Goal: Task Accomplishment & Management: Manage account settings

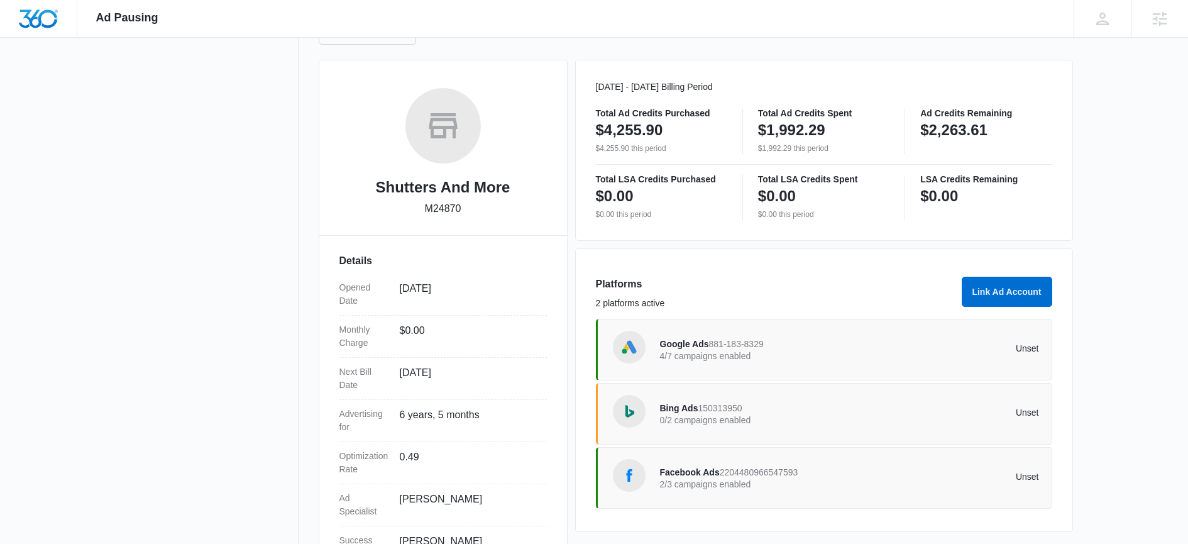
scroll to position [213, 0]
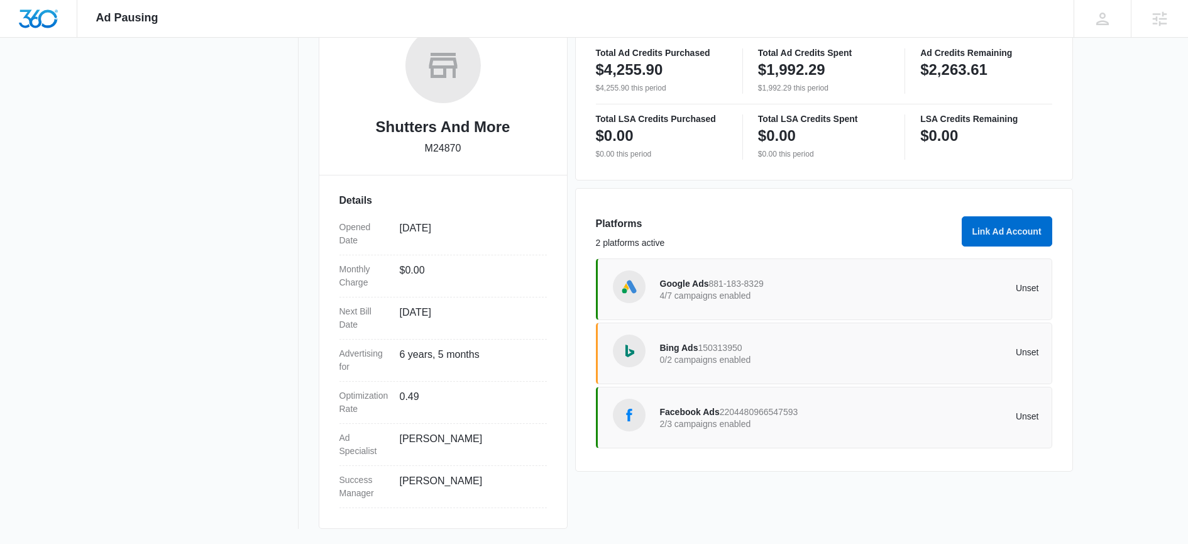
click at [870, 414] on p "Unset" at bounding box center [944, 416] width 190 height 9
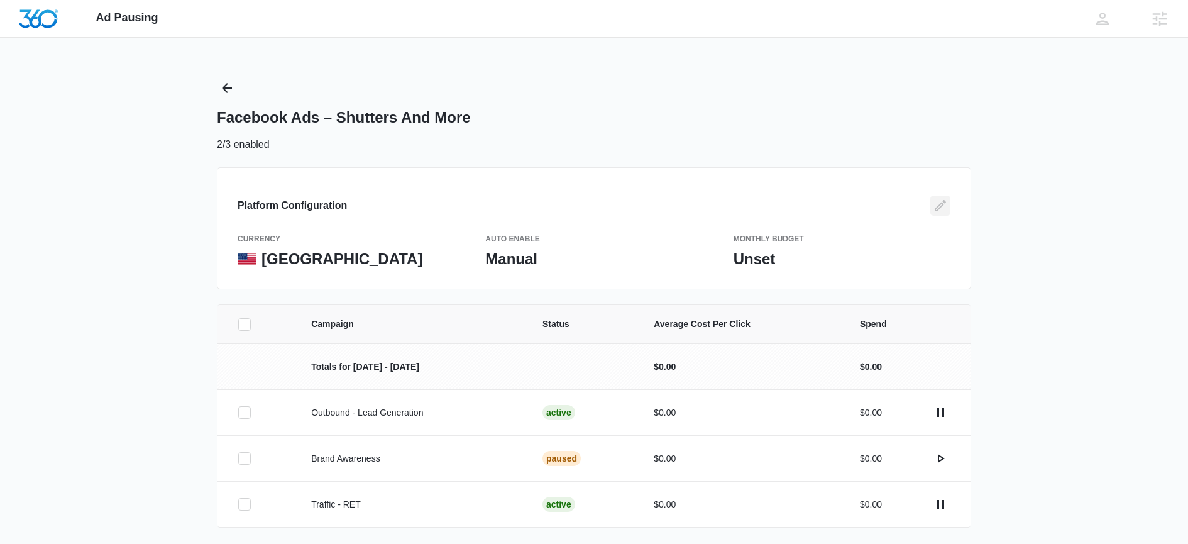
click at [942, 204] on icon "Edit" at bounding box center [940, 205] width 11 height 11
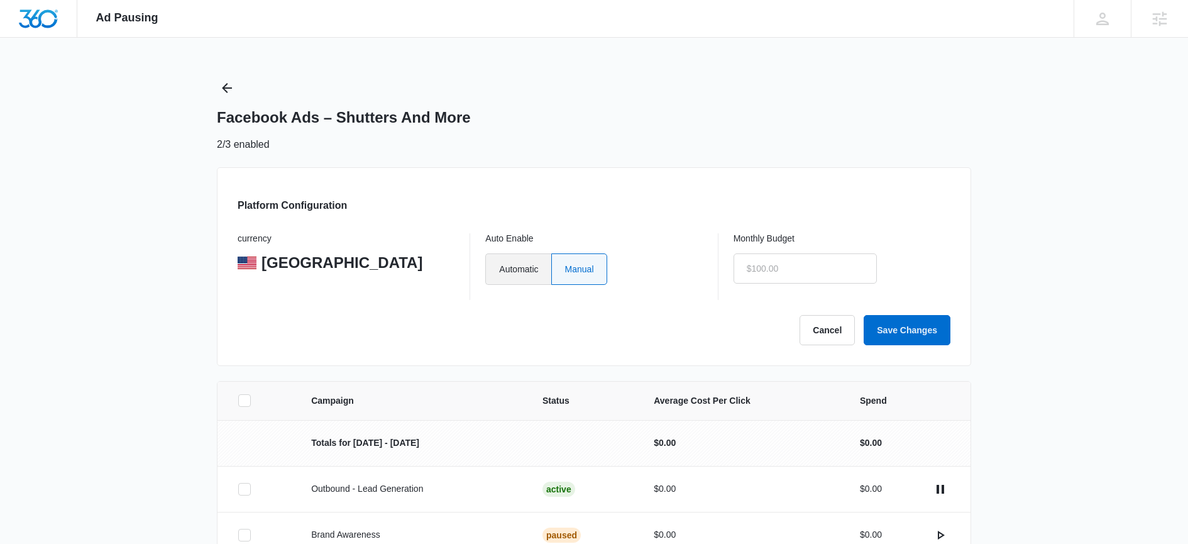
click at [525, 265] on label "Automatic" at bounding box center [517, 268] width 65 height 31
click at [499, 268] on input "Automatic" at bounding box center [498, 268] width 1 height 1
radio input "true"
click at [782, 270] on input "text" at bounding box center [804, 268] width 143 height 30
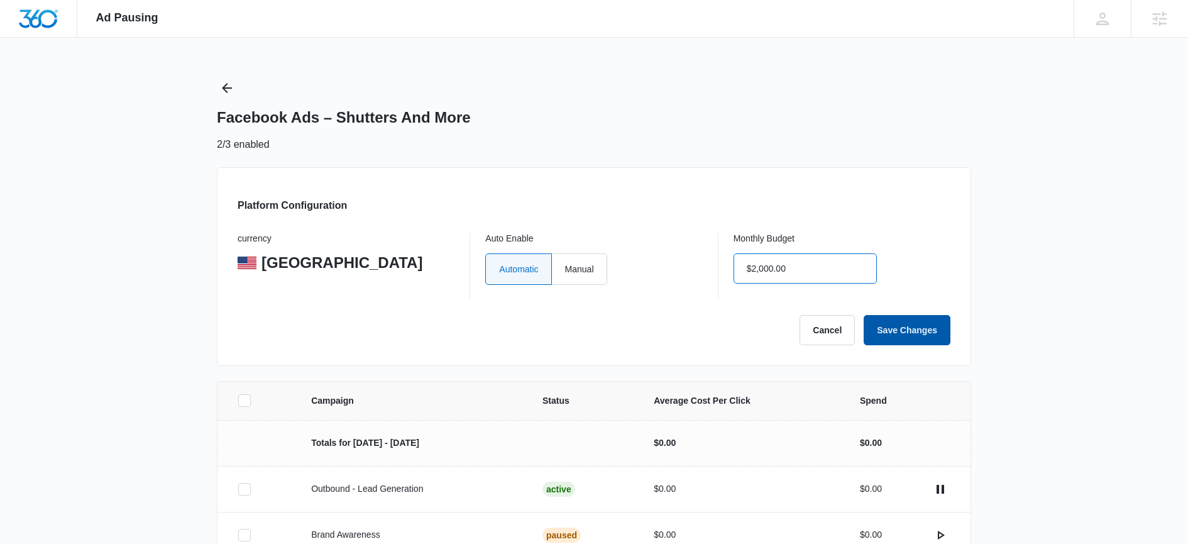
type input "$2,000.00"
click at [904, 326] on button "Save Changes" at bounding box center [907, 330] width 87 height 30
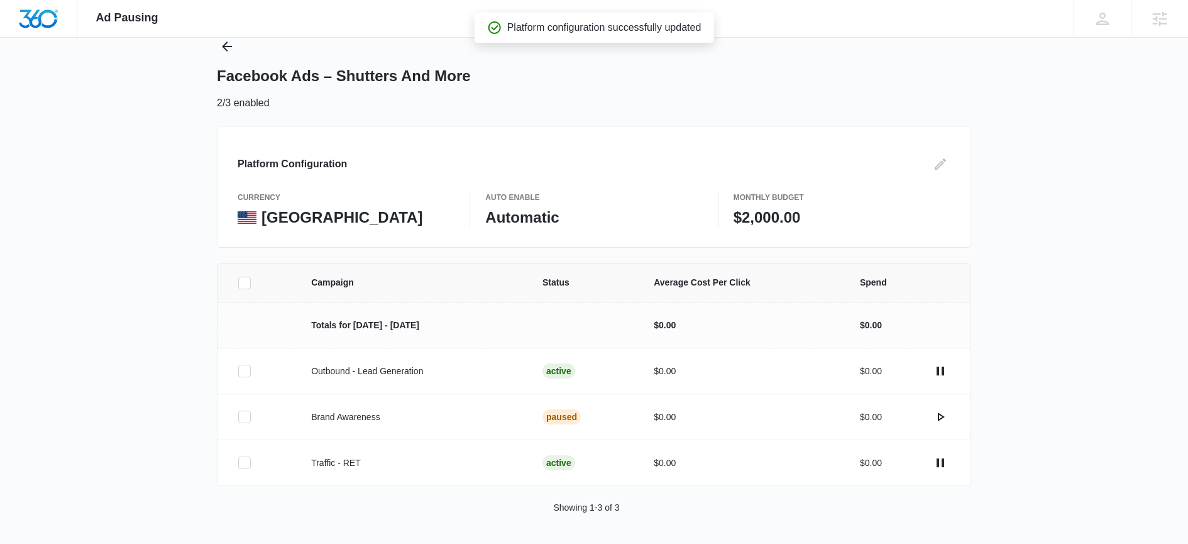
scroll to position [42, 0]
click at [243, 373] on icon at bounding box center [244, 370] width 11 height 11
click at [238, 371] on input "checkbox" at bounding box center [238, 370] width 1 height 1
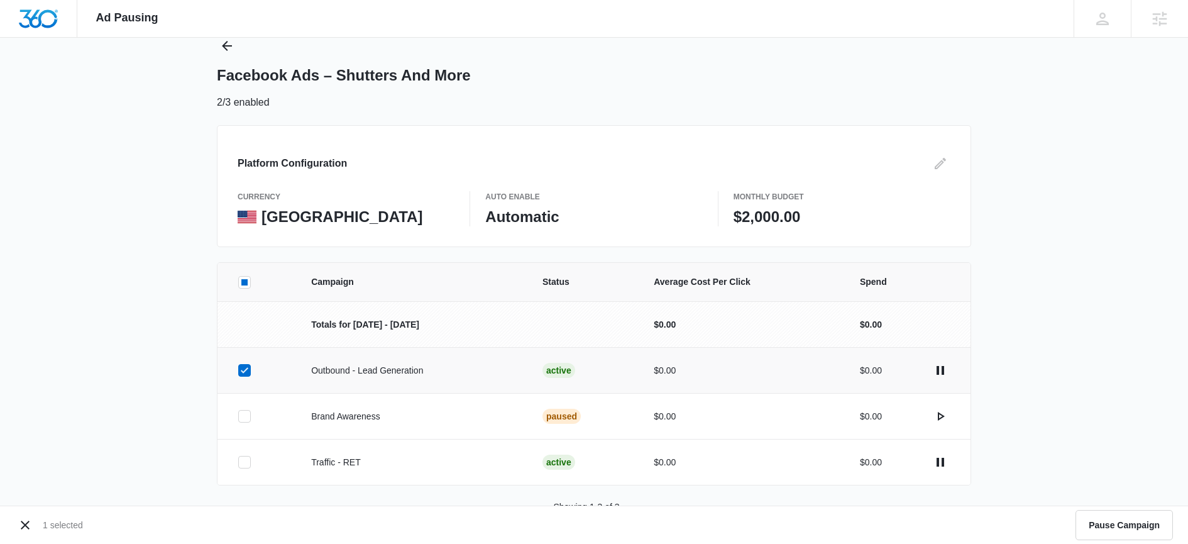
click at [241, 468] on div at bounding box center [244, 462] width 13 height 13
click at [238, 463] on input "checkbox" at bounding box center [238, 462] width 1 height 1
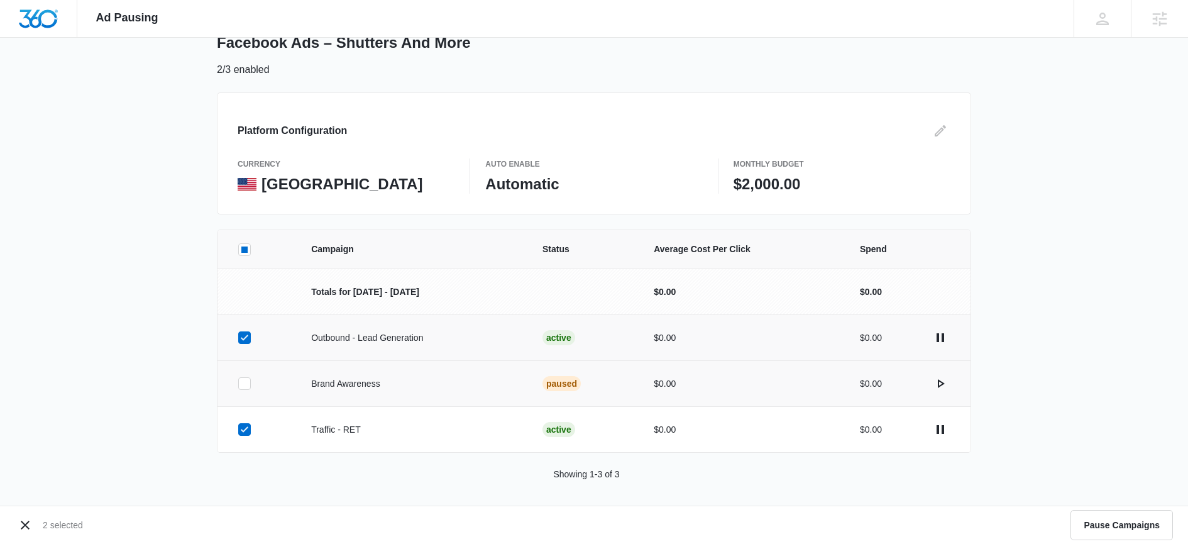
scroll to position [74, 0]
click at [246, 431] on icon at bounding box center [245, 430] width 8 height 6
click at [238, 431] on input "checkbox" at bounding box center [238, 431] width 1 height 1
click at [241, 336] on icon at bounding box center [244, 338] width 11 height 11
click at [238, 339] on input "checkbox" at bounding box center [238, 339] width 1 height 1
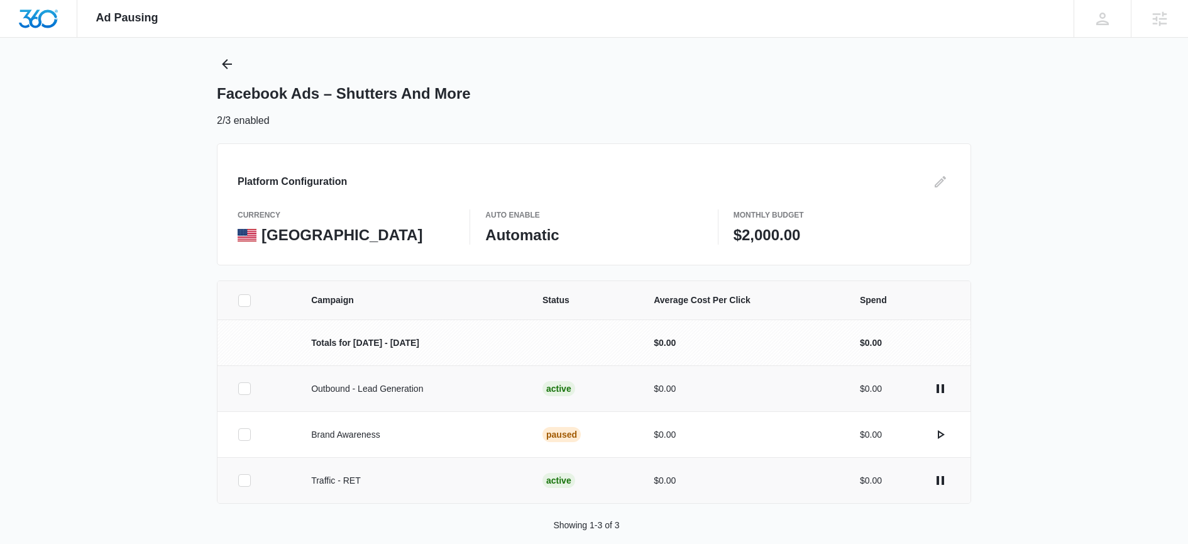
scroll to position [0, 0]
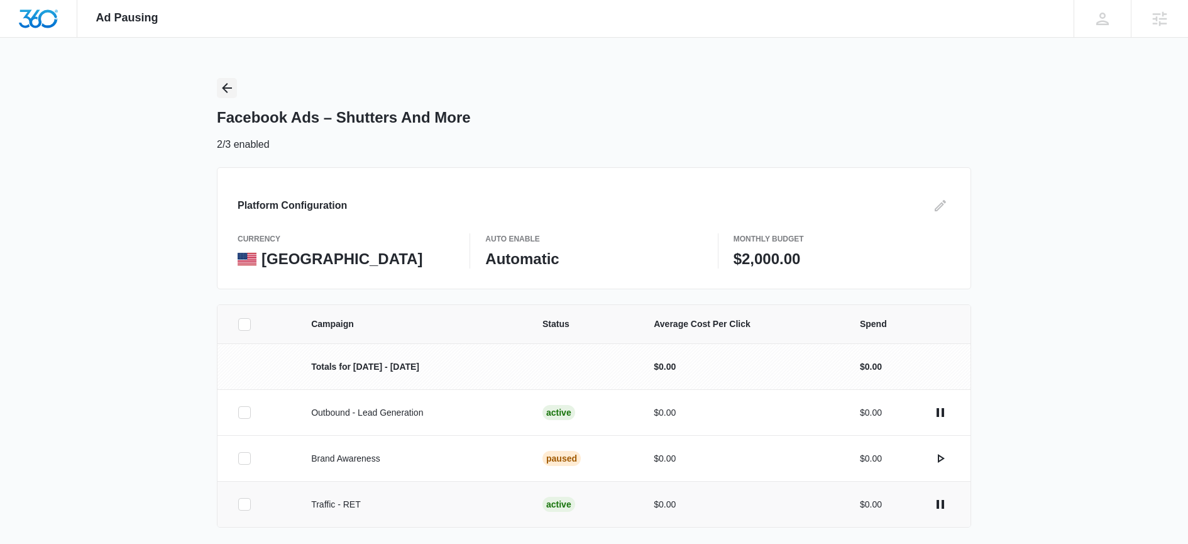
click at [222, 84] on icon "Back" at bounding box center [226, 87] width 15 height 15
